Goal: Information Seeking & Learning: Learn about a topic

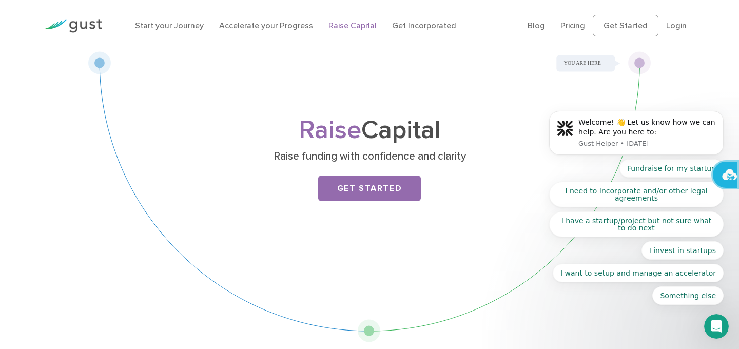
click at [353, 25] on link "Raise Capital" at bounding box center [352, 26] width 48 height 10
click at [354, 26] on link "Raise Capital" at bounding box center [352, 26] width 48 height 10
click at [364, 184] on link "Get Started" at bounding box center [369, 189] width 103 height 26
click at [175, 27] on link "Start your Journey" at bounding box center [169, 26] width 69 height 10
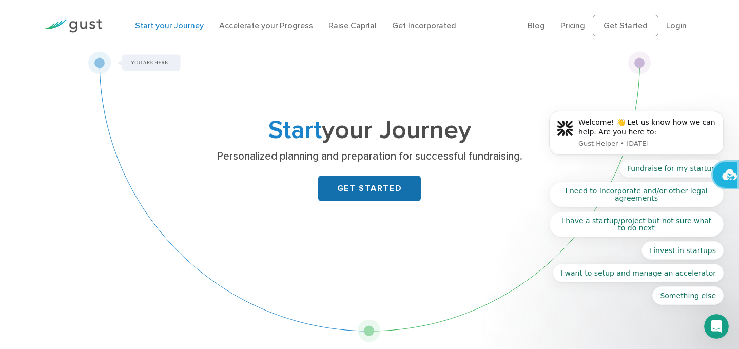
click at [358, 183] on link "GET STARTED" at bounding box center [369, 189] width 103 height 26
click at [349, 28] on link "Raise Capital" at bounding box center [352, 26] width 48 height 10
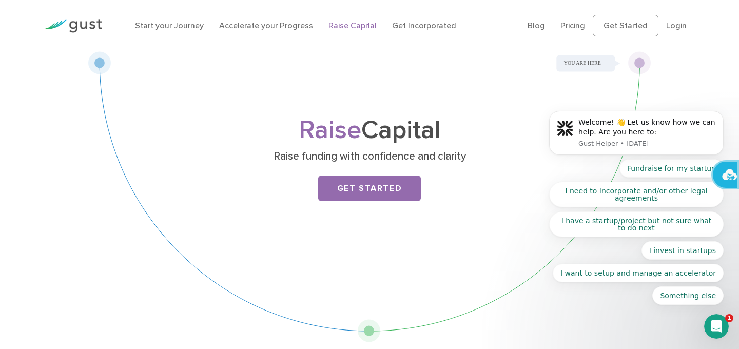
click at [571, 25] on body "Welcome! 👋 Let us know how we can help. Are you here to: Gust Helper • [DATE] F…" at bounding box center [636, 135] width 197 height 363
click at [571, 24] on body "Welcome! 👋 Let us know how we can help. Are you here to: Gust Helper • 6d ago F…" at bounding box center [636, 135] width 197 height 363
click at [566, 24] on body "Welcome! 👋 Let us know how we can help. Are you here to: Gust Helper • 6d ago F…" at bounding box center [636, 135] width 197 height 363
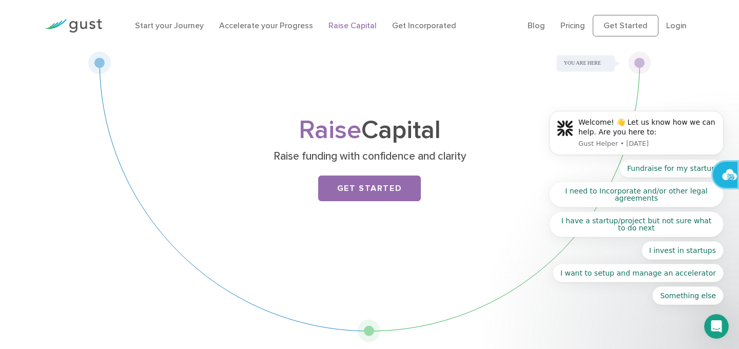
click at [566, 24] on body "Welcome! 👋 Let us know how we can help. Are you here to: Gust Helper • 6d ago F…" at bounding box center [636, 135] width 197 height 363
click at [614, 25] on body "Welcome! 👋 Let us know how we can help. Are you here to: Gust Helper • 6d ago F…" at bounding box center [636, 135] width 197 height 363
click at [346, 27] on link "Raise Capital" at bounding box center [352, 26] width 48 height 10
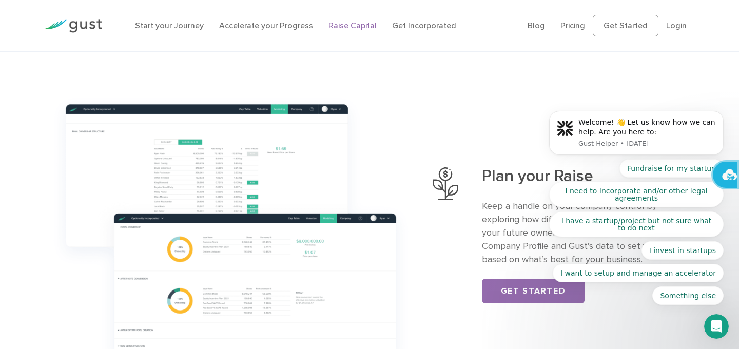
scroll to position [306, 0]
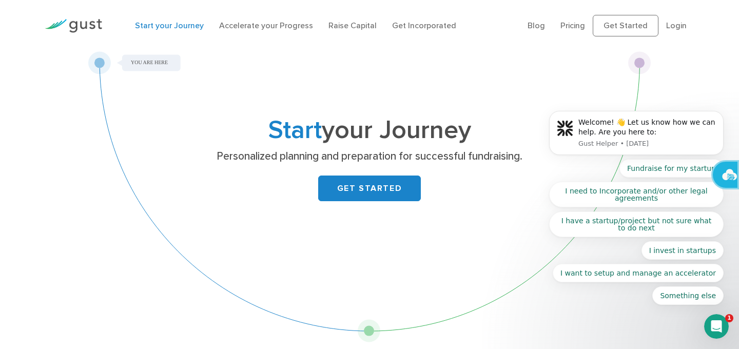
click at [570, 25] on body "Welcome! 👋 Let us know how we can help. Are you here to: Gust Helper • 6d ago F…" at bounding box center [636, 135] width 197 height 363
click at [569, 25] on body "Welcome! 👋 Let us know how we can help. Are you here to: Gust Helper • 6d ago F…" at bounding box center [636, 135] width 197 height 363
click at [177, 27] on link "Start your Journey" at bounding box center [169, 26] width 69 height 10
click at [249, 23] on link "Accelerate your Progress" at bounding box center [266, 26] width 94 height 10
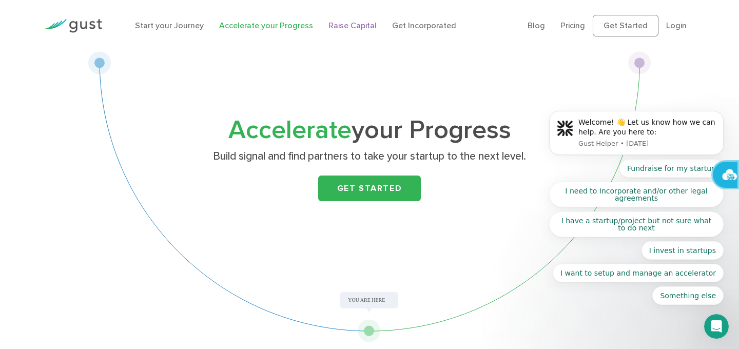
click at [348, 24] on link "Raise Capital" at bounding box center [352, 26] width 48 height 10
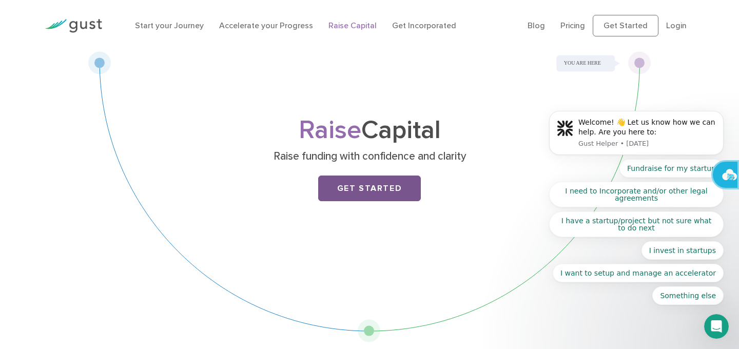
click at [351, 190] on link "Get Started" at bounding box center [369, 189] width 103 height 26
click at [93, 23] on img at bounding box center [73, 26] width 57 height 14
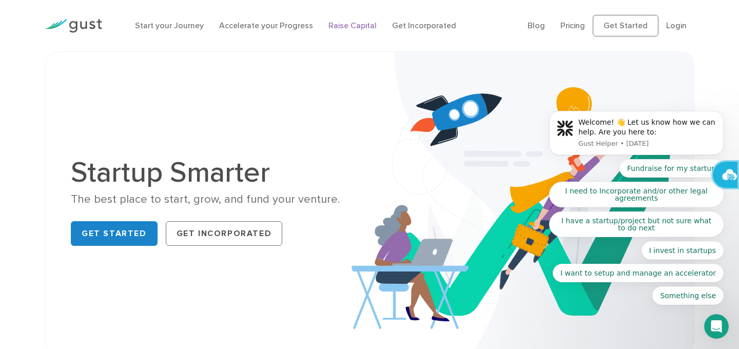
click at [347, 24] on link "Raise Capital" at bounding box center [352, 26] width 48 height 10
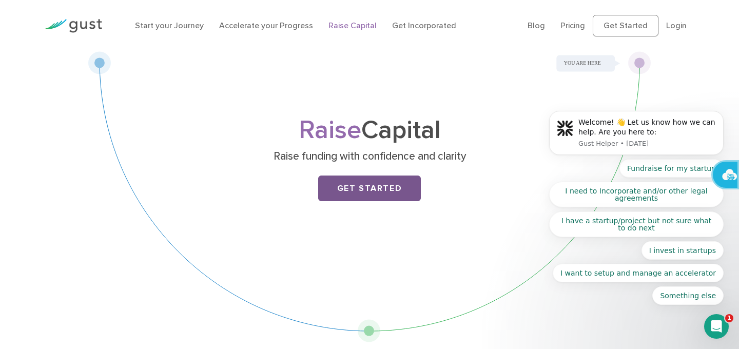
click at [362, 189] on link "Get Started" at bounding box center [369, 189] width 103 height 26
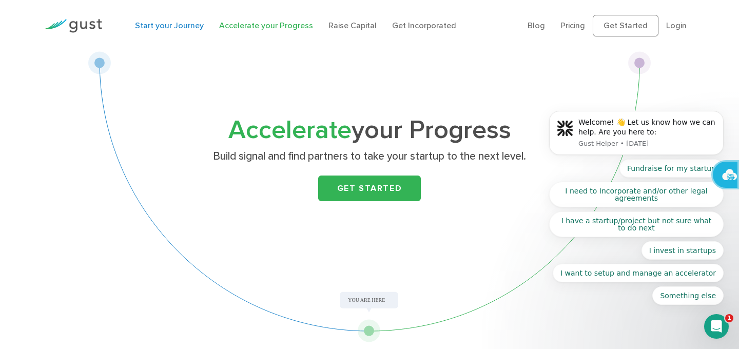
click at [169, 22] on link "Start your Journey" at bounding box center [169, 26] width 69 height 10
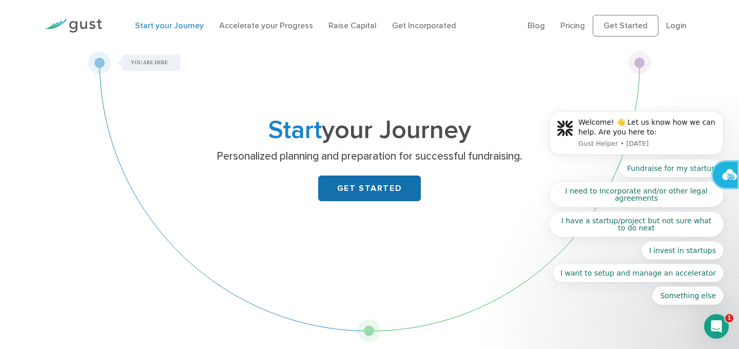
click at [348, 181] on link "GET STARTED" at bounding box center [369, 189] width 103 height 26
